Goal: Check status: Check status

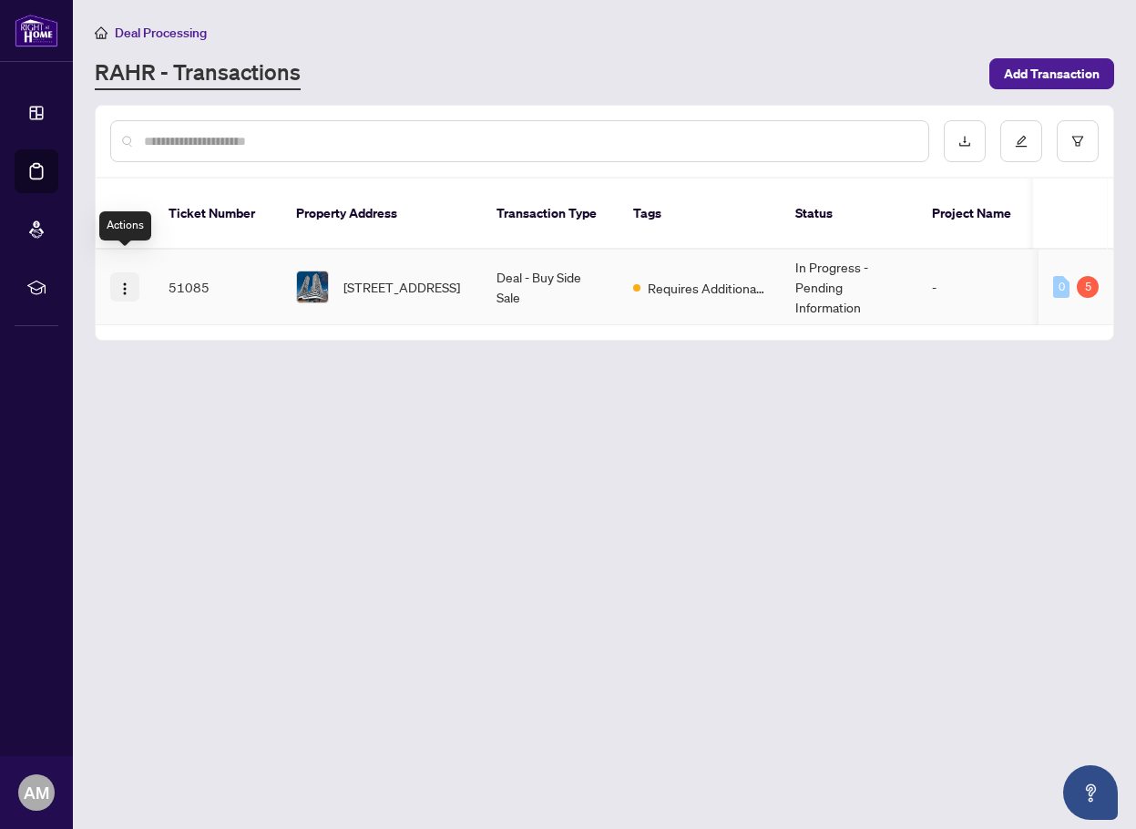
click at [133, 273] on button "button" at bounding box center [124, 287] width 29 height 29
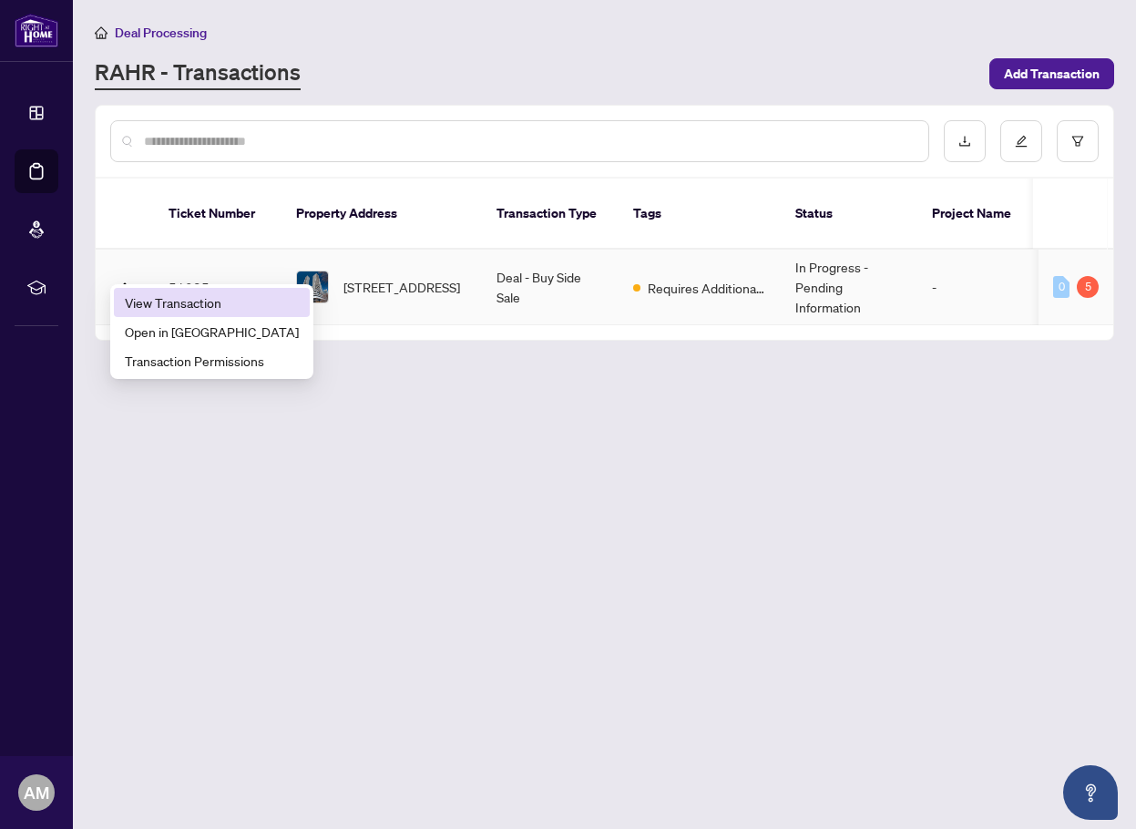
click at [156, 305] on span "View Transaction" at bounding box center [212, 303] width 174 height 20
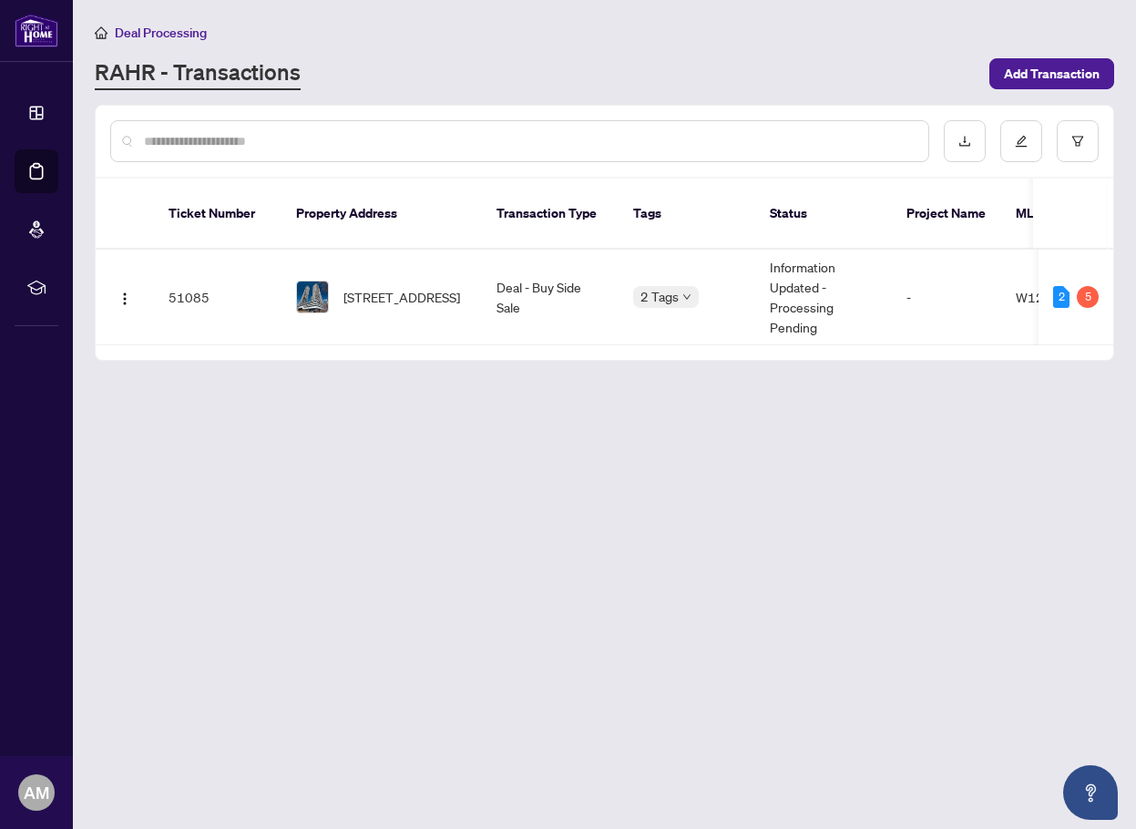
click at [608, 77] on div "RAHR - Transactions" at bounding box center [537, 73] width 884 height 33
